Goal: Check status: Check status

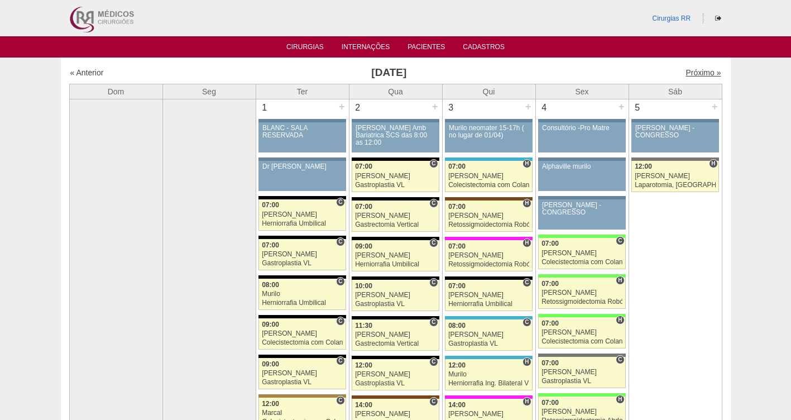
click at [692, 73] on link "Próximo »" at bounding box center [702, 72] width 35 height 9
click at [688, 73] on link "Próximo »" at bounding box center [702, 72] width 35 height 9
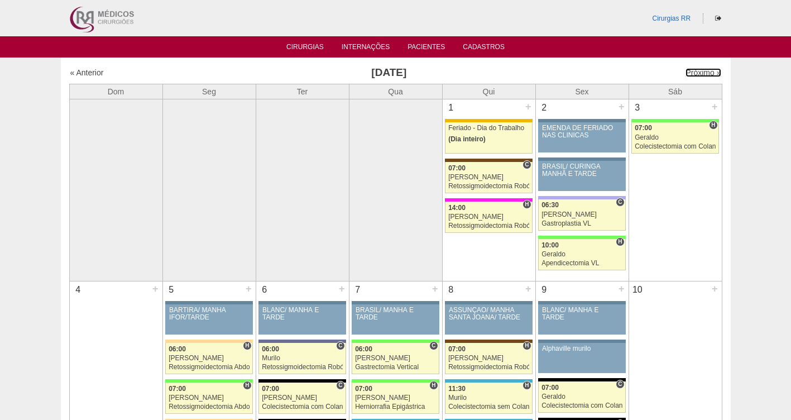
click at [688, 73] on link "Próximo »" at bounding box center [702, 72] width 35 height 9
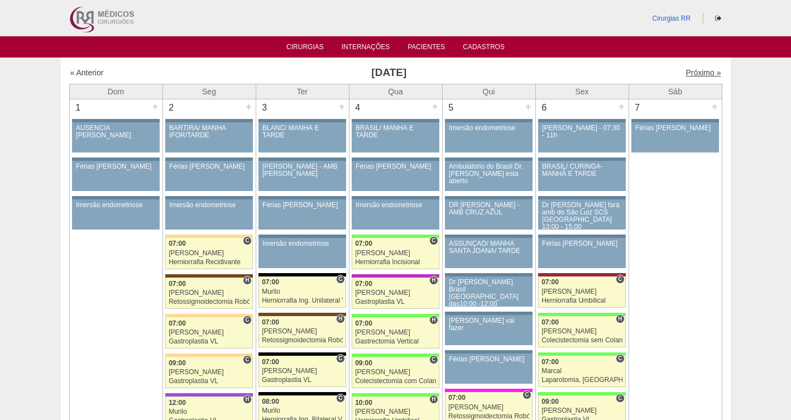
click at [687, 74] on link "Próximo »" at bounding box center [702, 72] width 35 height 9
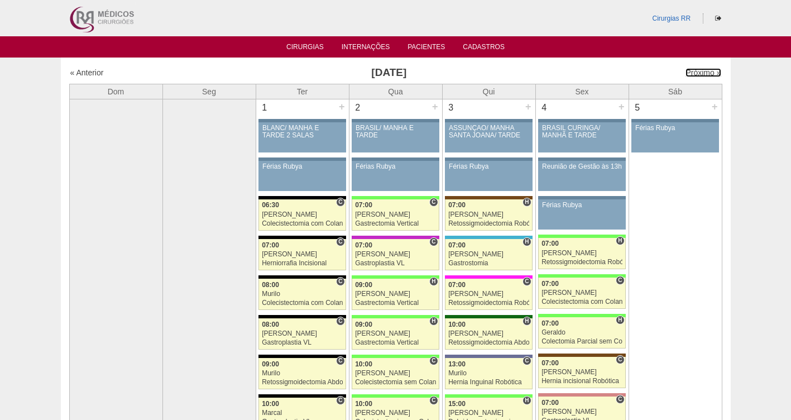
click at [687, 74] on link "Próximo »" at bounding box center [702, 72] width 35 height 9
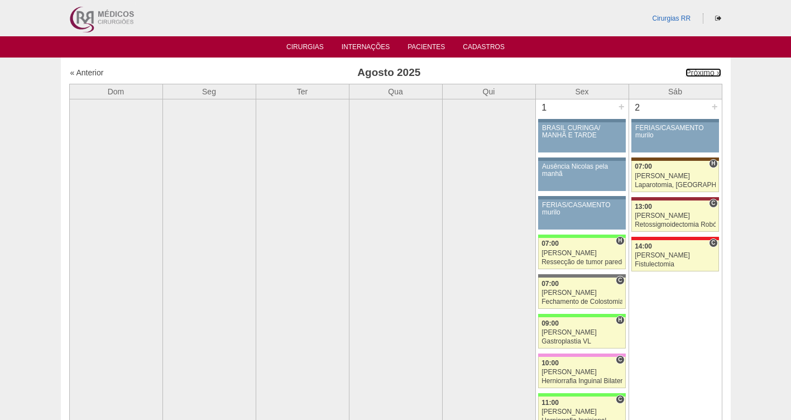
click at [687, 74] on link "Próximo »" at bounding box center [702, 72] width 35 height 9
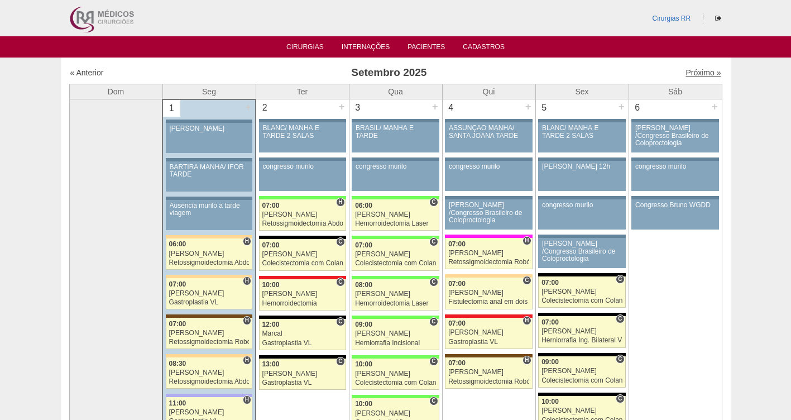
click at [695, 73] on link "Próximo »" at bounding box center [702, 72] width 35 height 9
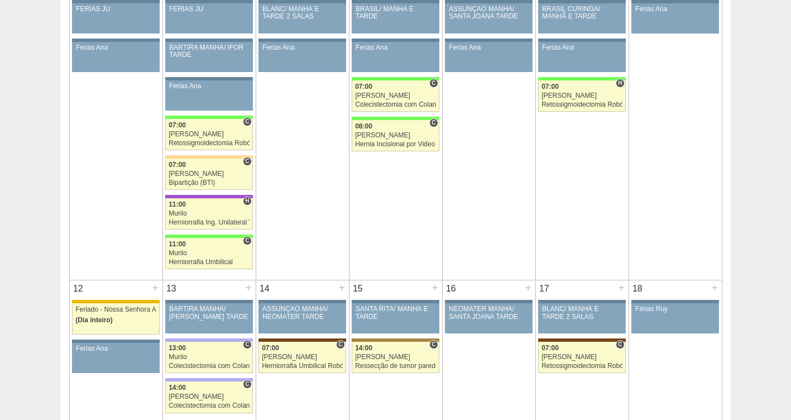
scroll to position [397, 0]
